Goal: Task Accomplishment & Management: Manage account settings

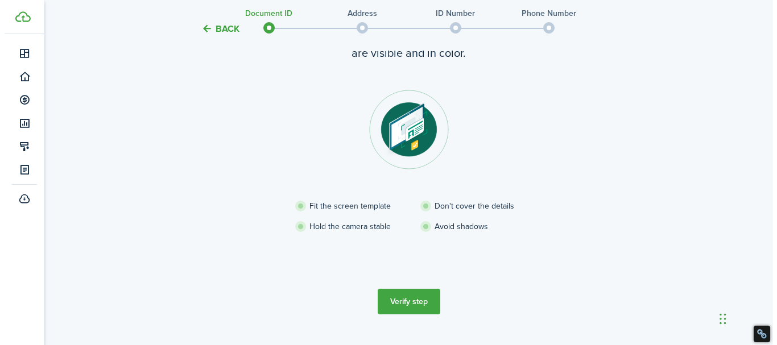
scroll to position [106, 0]
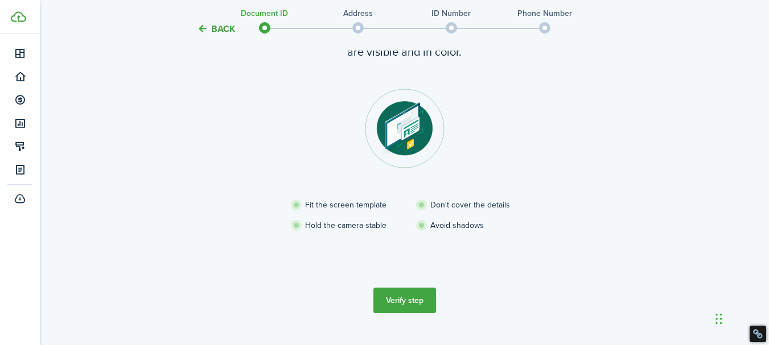
click at [408, 300] on button "Verify step" at bounding box center [404, 301] width 63 height 26
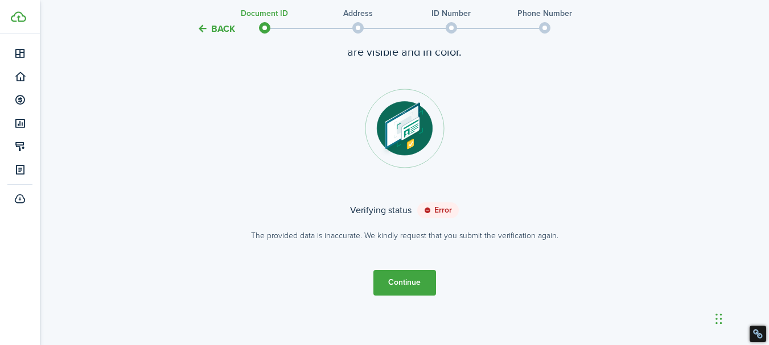
click at [199, 24] on button "Back" at bounding box center [216, 29] width 38 height 12
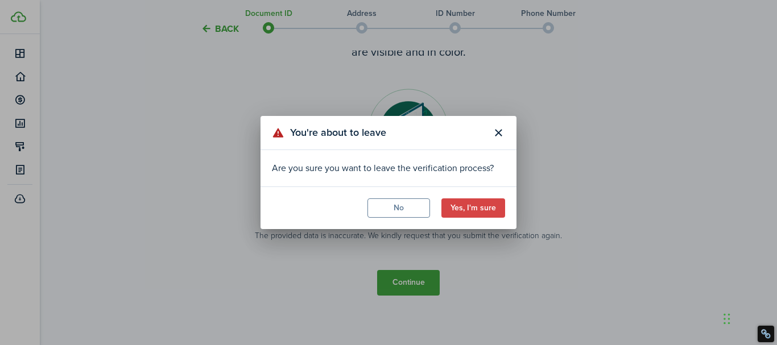
click at [478, 205] on button "Yes, I'm sure" at bounding box center [473, 208] width 64 height 19
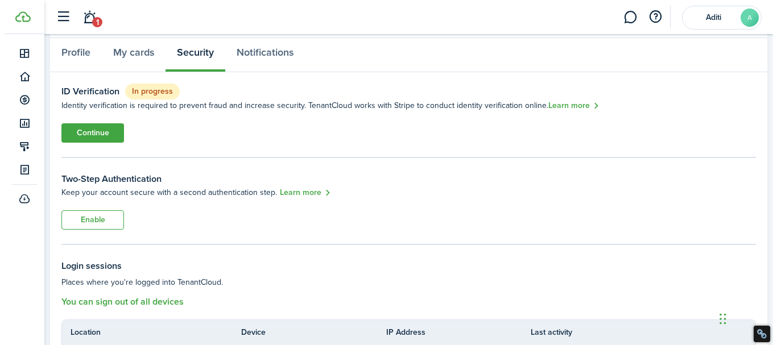
scroll to position [20, 0]
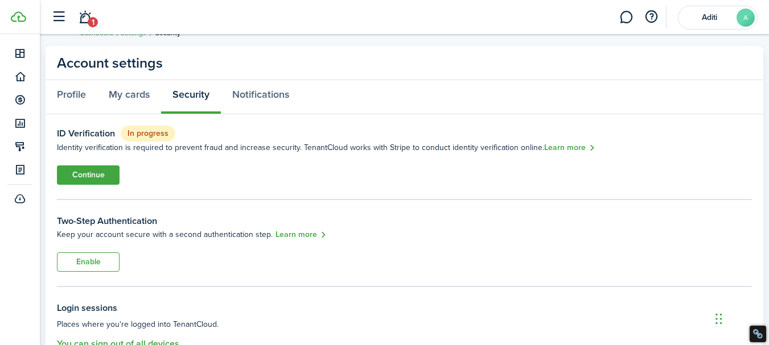
click at [100, 264] on button "Enable" at bounding box center [88, 262] width 63 height 19
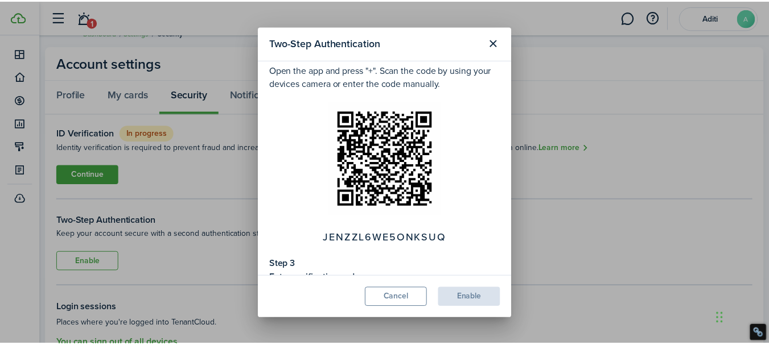
scroll to position [275, 0]
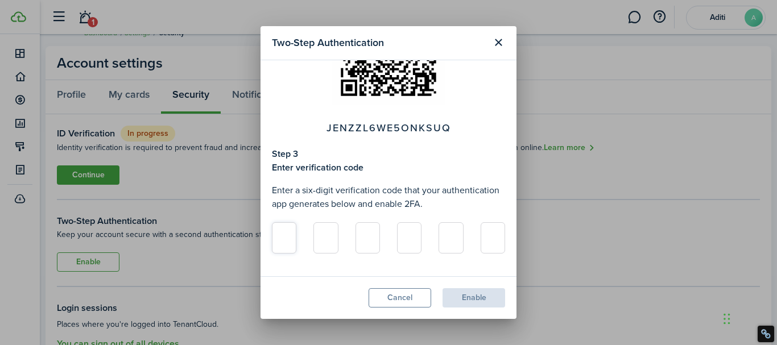
click at [286, 238] on input at bounding box center [284, 237] width 24 height 31
type input "3"
type input "9"
type input "3"
type input "6"
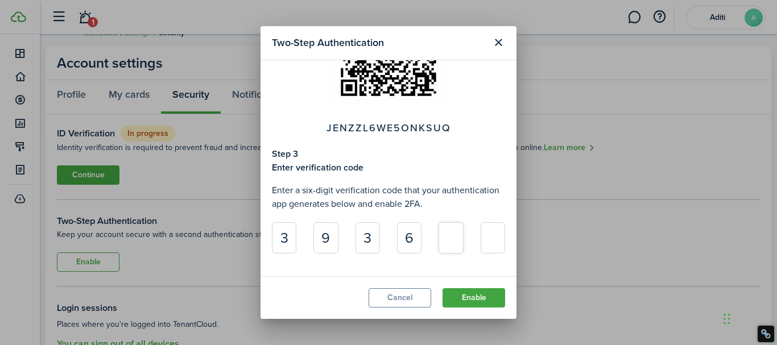
type input "3"
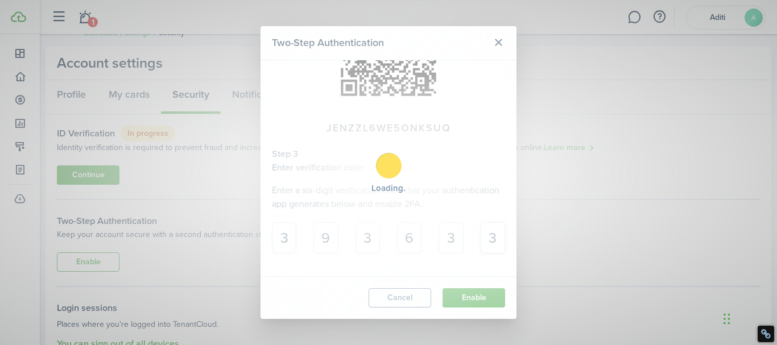
type input "3"
click at [474, 293] on div "Loading" at bounding box center [388, 172] width 777 height 345
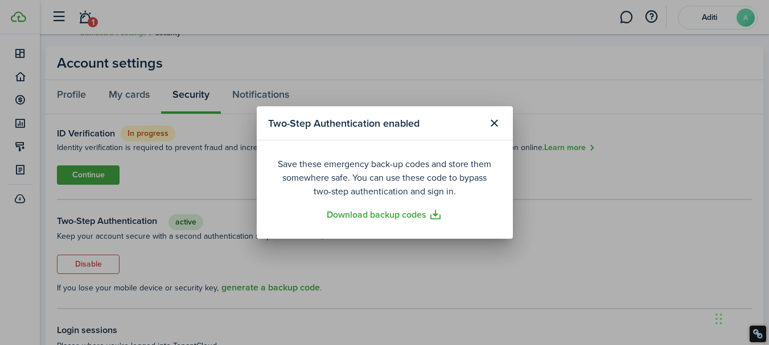
click at [494, 125] on button "Close modal" at bounding box center [494, 123] width 19 height 19
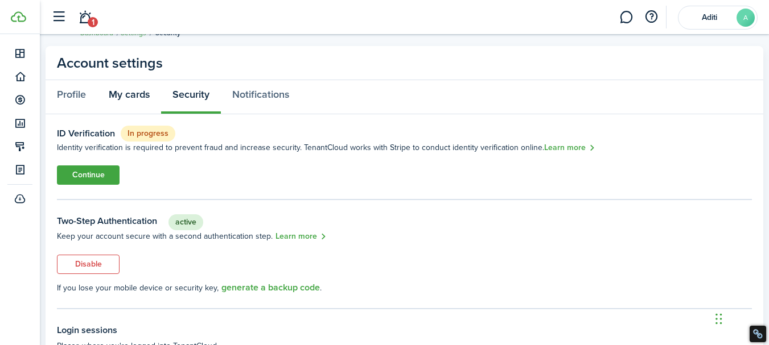
click at [145, 96] on link "My cards" at bounding box center [129, 97] width 64 height 34
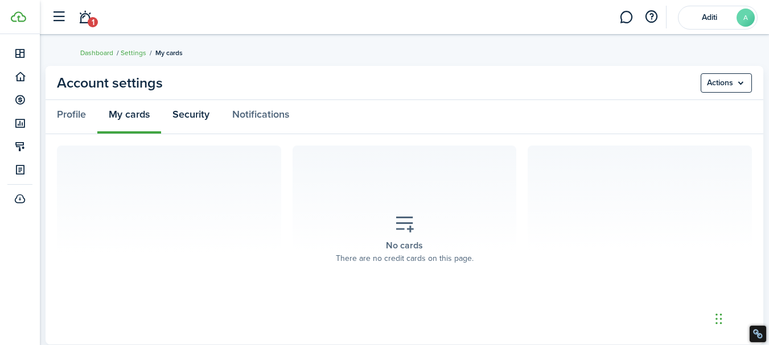
click at [181, 109] on link "Security" at bounding box center [191, 117] width 60 height 34
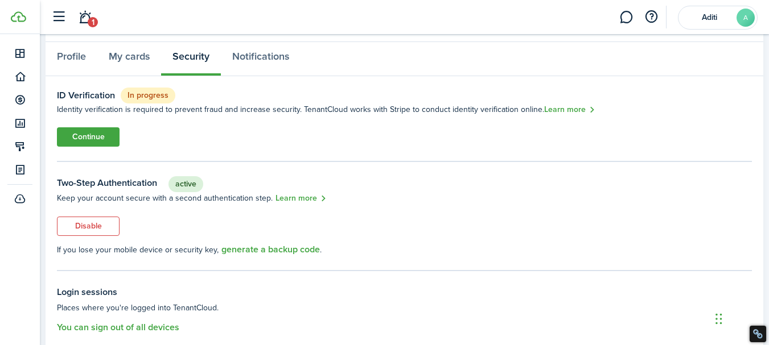
scroll to position [54, 0]
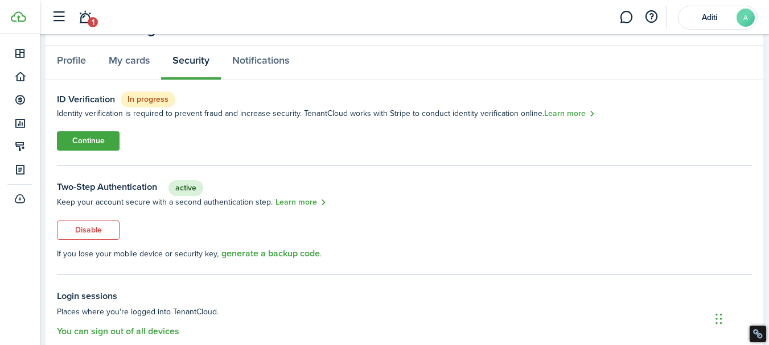
click at [84, 140] on link "Continue" at bounding box center [88, 140] width 63 height 19
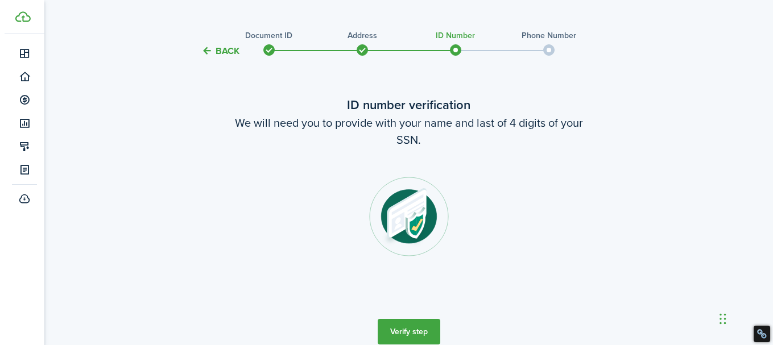
scroll to position [5, 0]
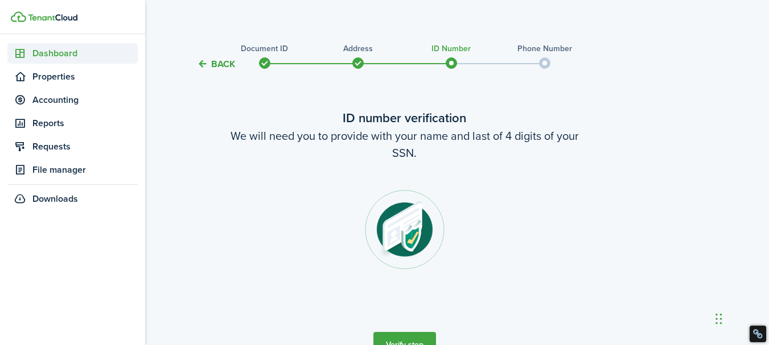
click at [59, 46] on link "Dashboard" at bounding box center [72, 53] width 130 height 20
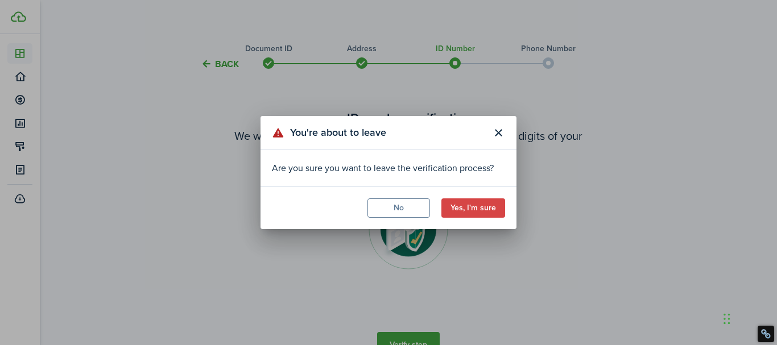
click at [470, 204] on button "Yes, I'm sure" at bounding box center [473, 208] width 64 height 19
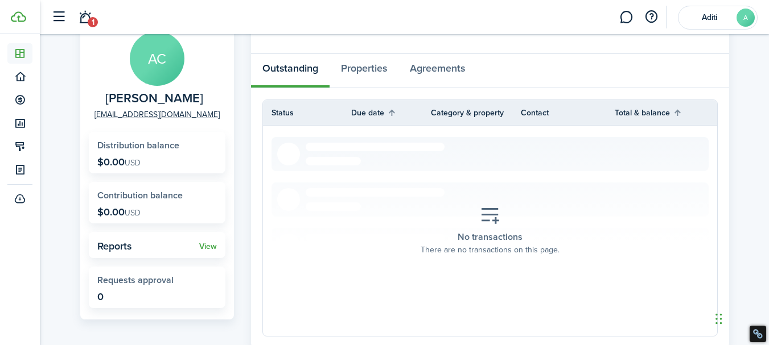
scroll to position [2, 0]
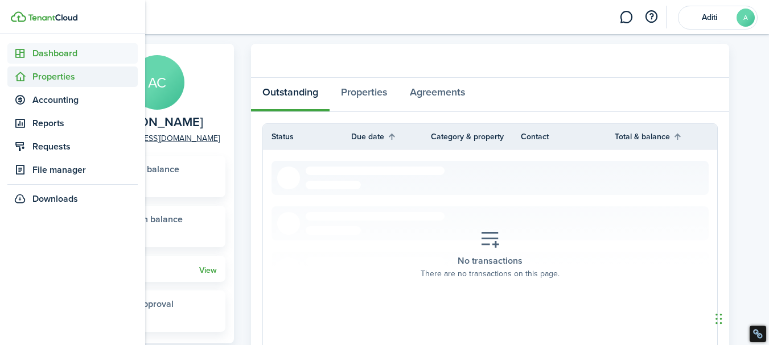
click at [64, 76] on span "Properties" at bounding box center [84, 77] width 105 height 14
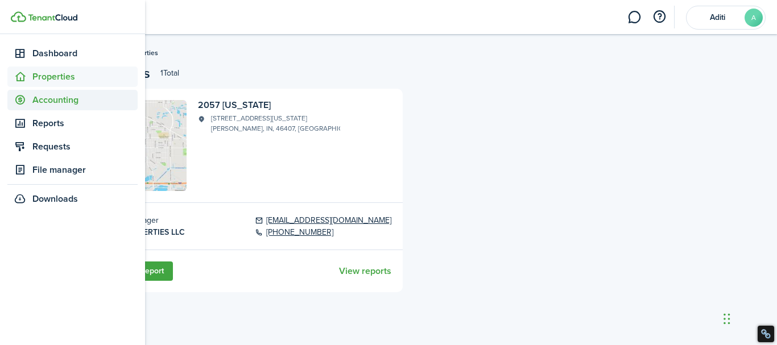
click at [48, 98] on span "Accounting" at bounding box center [84, 100] width 105 height 14
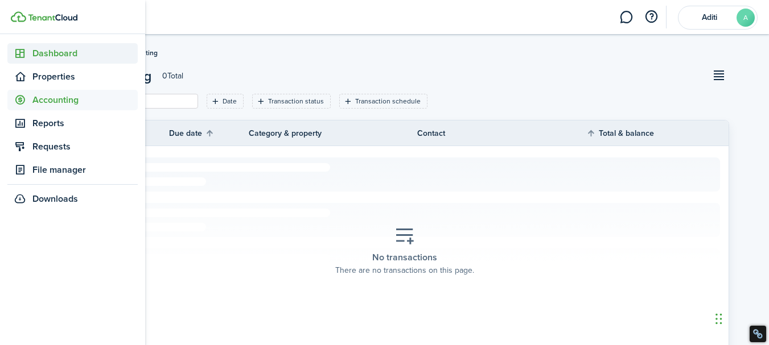
click at [47, 48] on span "Dashboard" at bounding box center [84, 54] width 105 height 14
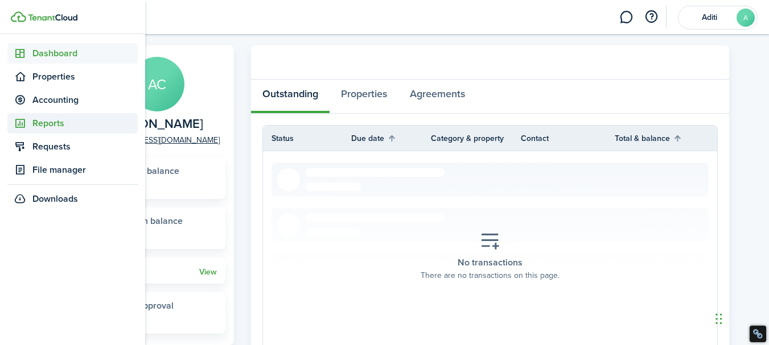
click at [47, 115] on link "Reports" at bounding box center [72, 123] width 130 height 20
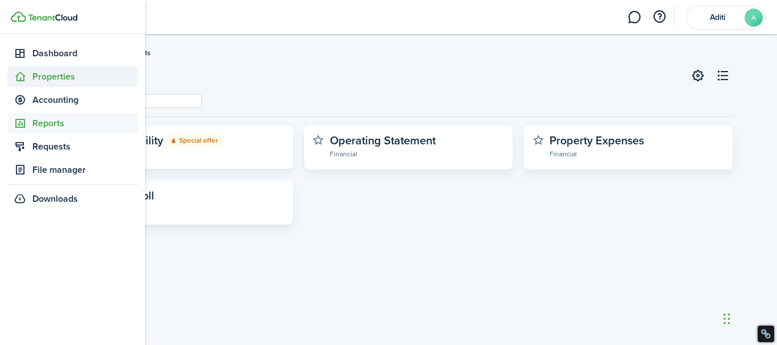
click at [21, 77] on icon at bounding box center [20, 76] width 12 height 11
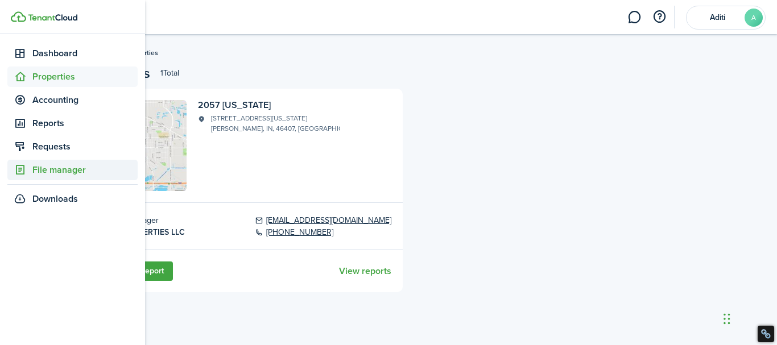
click at [47, 170] on span "File manager" at bounding box center [84, 170] width 105 height 14
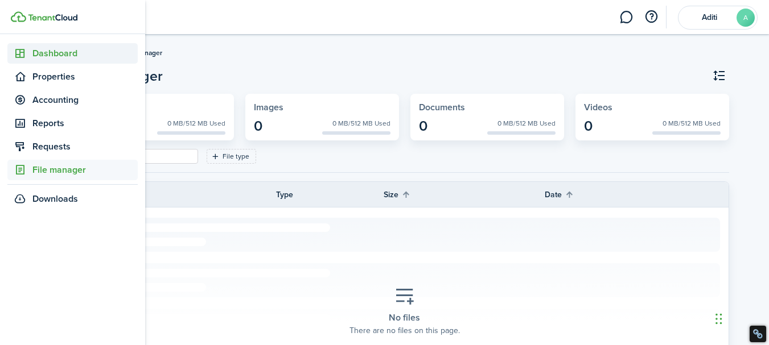
click at [65, 52] on span "Dashboard" at bounding box center [84, 54] width 105 height 14
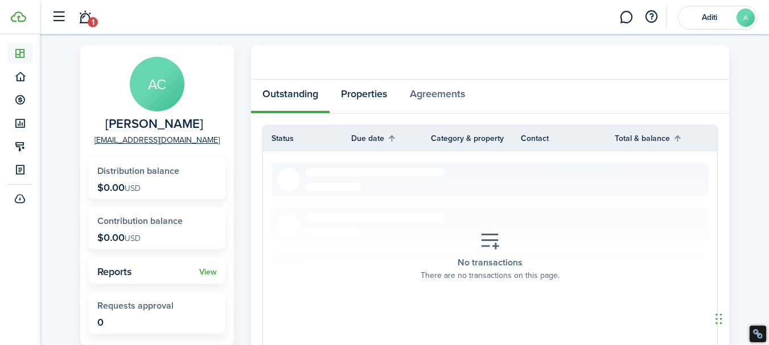
click at [357, 89] on link "Properties" at bounding box center [363, 97] width 69 height 34
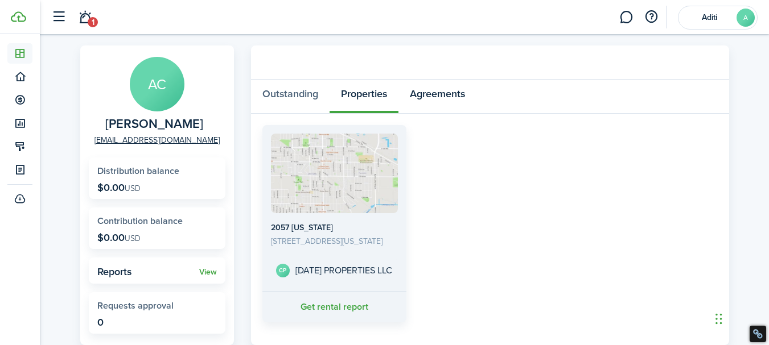
click at [454, 93] on link "Agreements" at bounding box center [437, 97] width 78 height 34
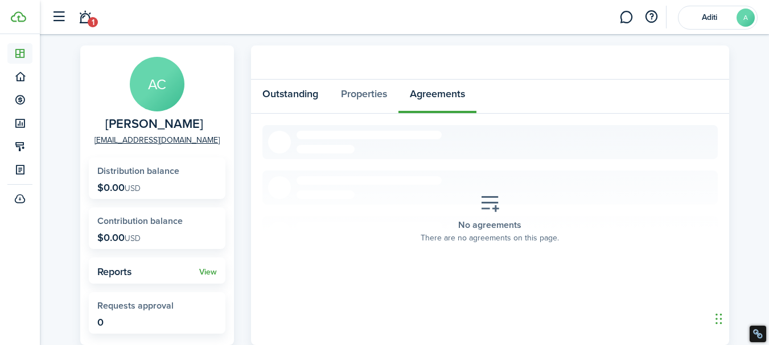
click at [307, 89] on link "Outstanding" at bounding box center [290, 97] width 79 height 34
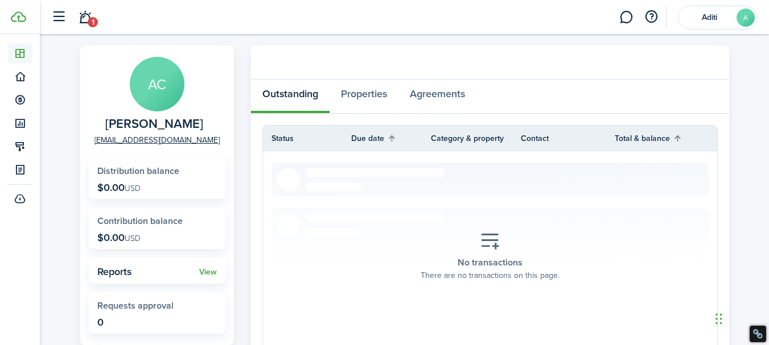
click at [86, 18] on link "1" at bounding box center [85, 17] width 22 height 29
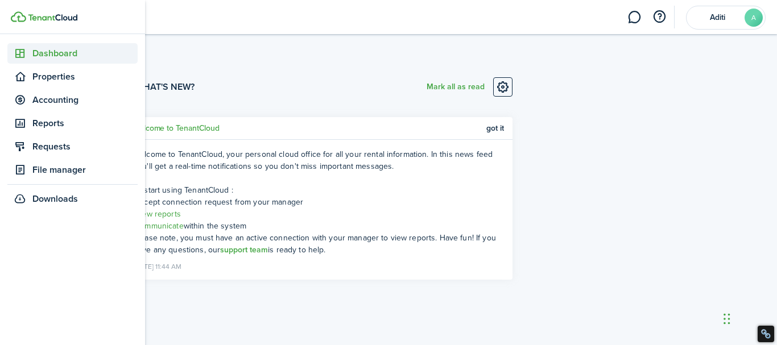
click at [22, 53] on icon at bounding box center [20, 53] width 12 height 11
